Goal: Information Seeking & Learning: Learn about a topic

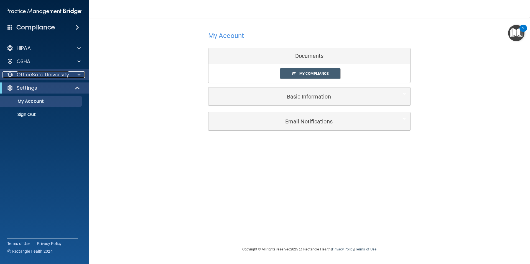
click at [80, 75] on span at bounding box center [78, 74] width 3 height 7
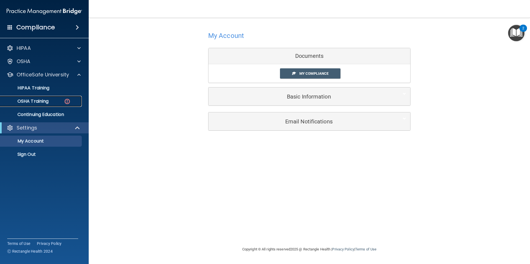
click at [64, 103] on img at bounding box center [67, 101] width 7 height 7
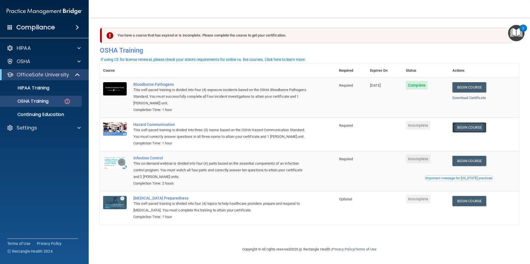
click at [461, 127] on link "Begin Course" at bounding box center [469, 127] width 34 height 10
click at [466, 166] on link "Begin Course" at bounding box center [469, 161] width 34 height 10
click at [475, 206] on link "Begin Course" at bounding box center [469, 201] width 34 height 10
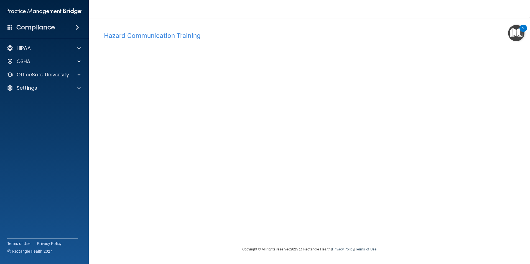
click at [437, 119] on div "Hazard Communication Training This course doesn’t expire until . Are you sure y…" at bounding box center [309, 137] width 419 height 217
click at [452, 139] on div "Hazard Communication Training This course doesn’t expire until . Are you sure y…" at bounding box center [309, 137] width 419 height 217
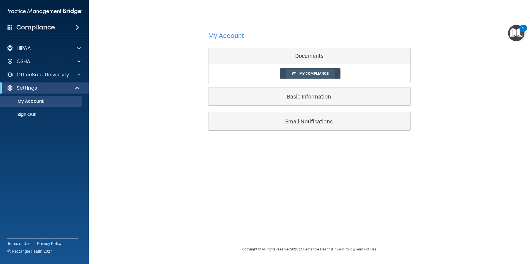
click at [308, 74] on span "My Compliance" at bounding box center [313, 73] width 29 height 4
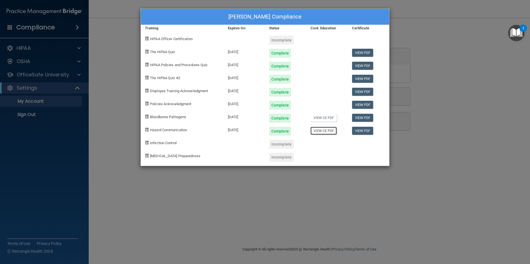
click at [321, 132] on link "View CE PDF" at bounding box center [323, 131] width 26 height 8
click at [419, 52] on div "Sadie Carter's Compliance Training Expires On Status Cont. Education Certificat…" at bounding box center [265, 132] width 530 height 264
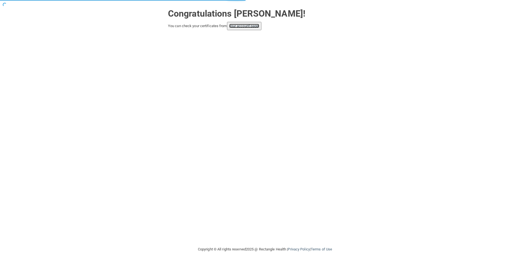
click at [250, 25] on link "your account page!" at bounding box center [244, 26] width 30 height 4
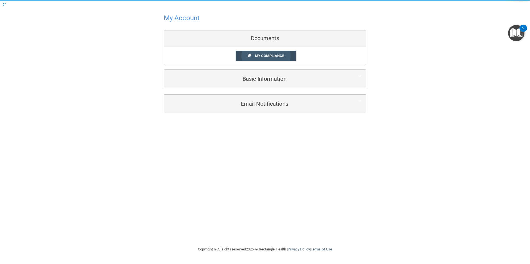
click at [288, 53] on link "My Compliance" at bounding box center [265, 56] width 61 height 10
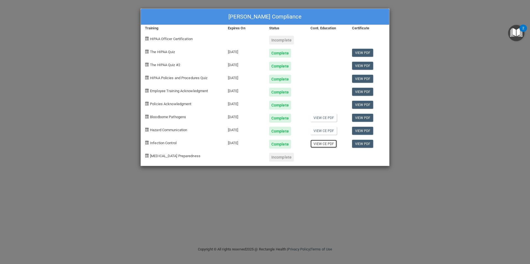
click at [329, 145] on link "View CE PDF" at bounding box center [323, 144] width 26 height 8
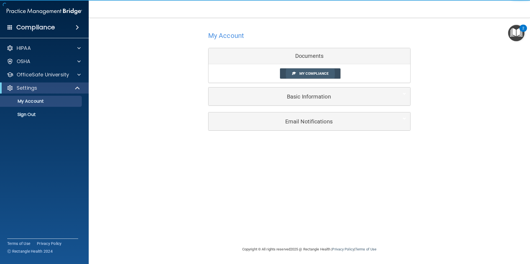
click at [310, 72] on span "My Compliance" at bounding box center [313, 73] width 29 height 4
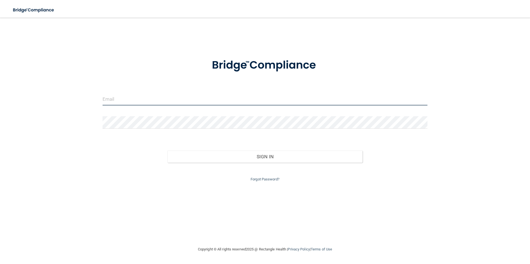
click at [168, 101] on input "email" at bounding box center [265, 99] width 325 height 12
type input "[EMAIL_ADDRESS][DOMAIN_NAME]"
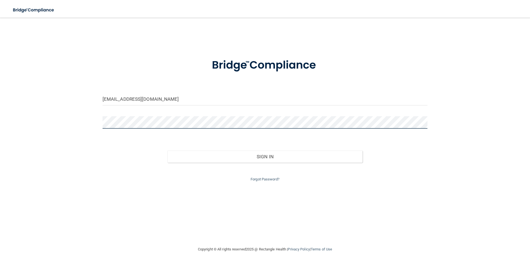
click at [167, 151] on button "Sign In" at bounding box center [264, 157] width 195 height 12
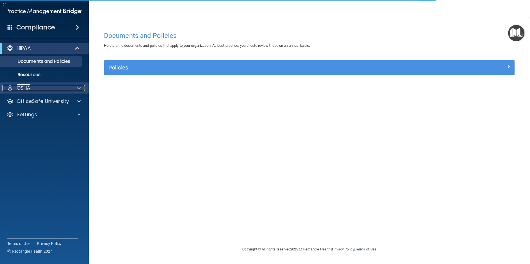
click at [77, 89] on span at bounding box center [78, 88] width 3 height 7
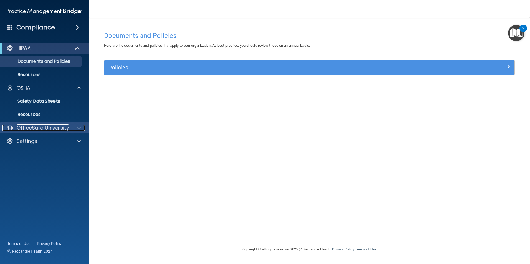
click at [78, 127] on span at bounding box center [78, 128] width 3 height 7
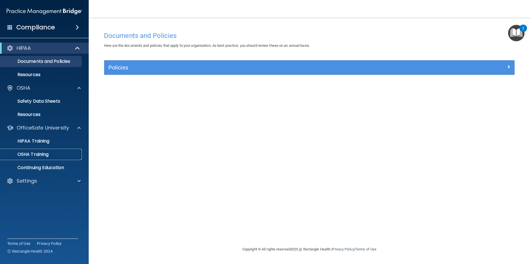
click at [43, 154] on p "OSHA Training" at bounding box center [26, 155] width 45 height 6
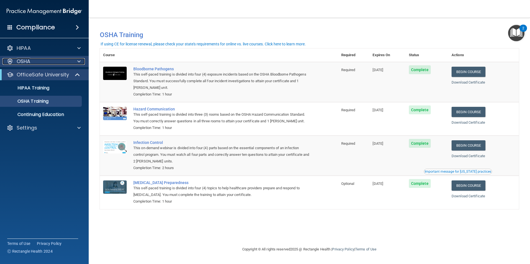
click at [76, 64] on div at bounding box center [78, 61] width 14 height 7
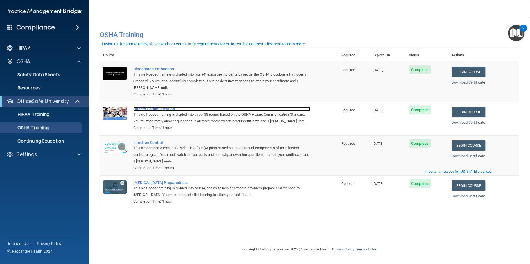
click at [145, 109] on div "Hazard Communication" at bounding box center [221, 109] width 177 height 4
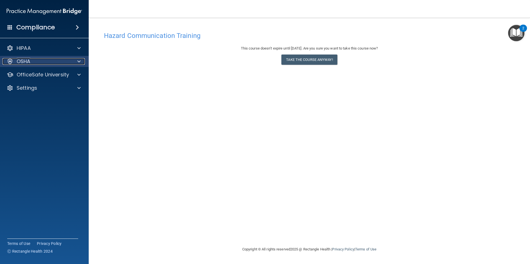
click at [76, 59] on div at bounding box center [78, 61] width 14 height 7
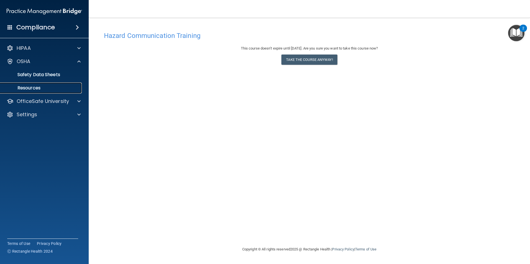
click at [41, 87] on p "Resources" at bounding box center [42, 88] width 76 height 6
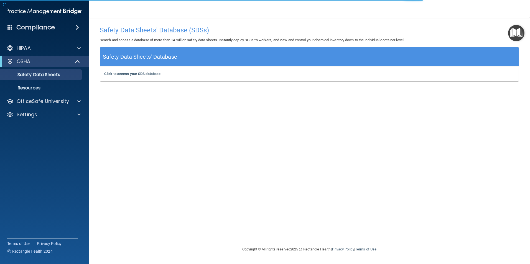
click at [75, 24] on div "Compliance" at bounding box center [44, 27] width 89 height 12
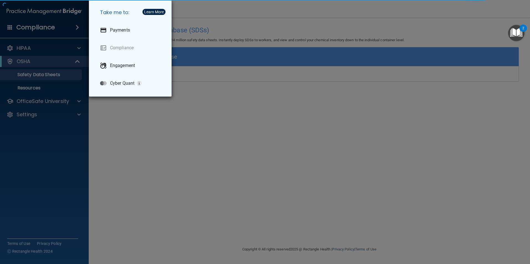
click at [75, 24] on div "Take me to: Payments Compliance Engagement Cyber Quant" at bounding box center [265, 132] width 530 height 264
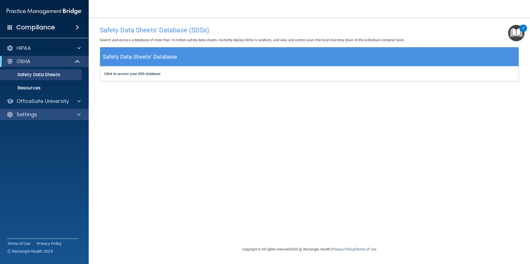
click at [71, 111] on div "Settings" at bounding box center [44, 114] width 89 height 11
click at [77, 112] on div at bounding box center [78, 114] width 14 height 7
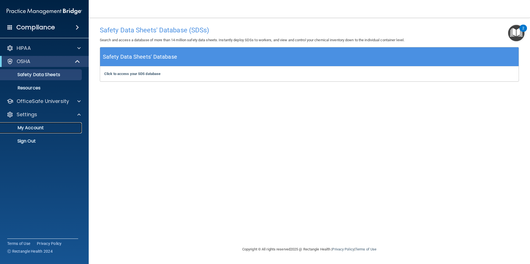
click at [46, 126] on p "My Account" at bounding box center [42, 128] width 76 height 6
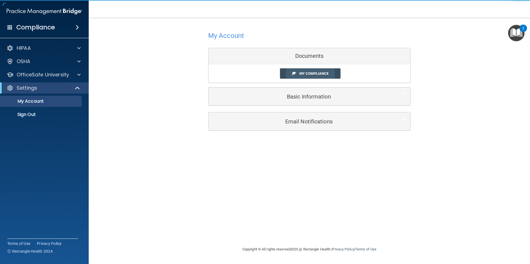
click at [301, 74] on span "My Compliance" at bounding box center [313, 73] width 29 height 4
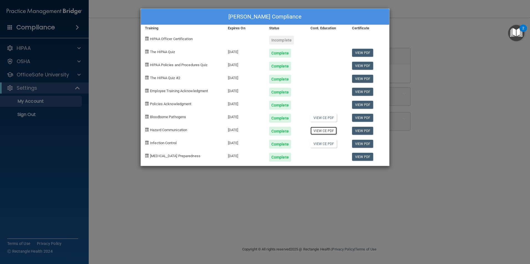
click at [319, 130] on link "View CE PDF" at bounding box center [323, 131] width 26 height 8
